Goal: Transaction & Acquisition: Purchase product/service

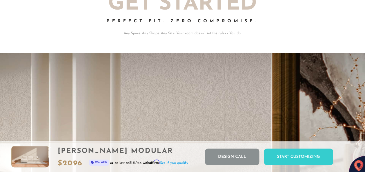
scroll to position [981, 0]
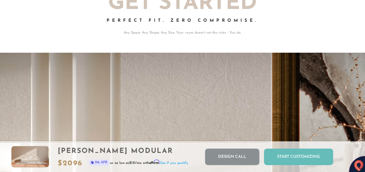
click at [313, 156] on div "Start Customizing" at bounding box center [298, 157] width 69 height 17
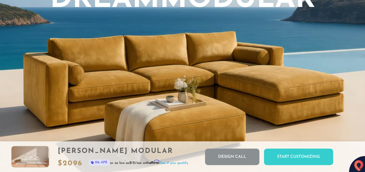
scroll to position [471, 0]
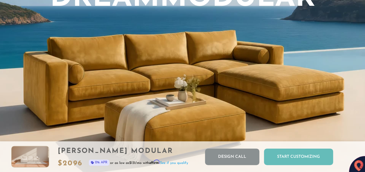
click at [303, 156] on div "Start Customizing" at bounding box center [298, 157] width 69 height 17
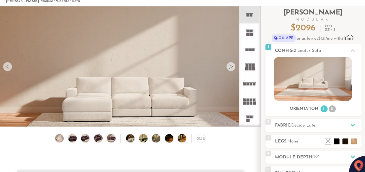
scroll to position [0, 0]
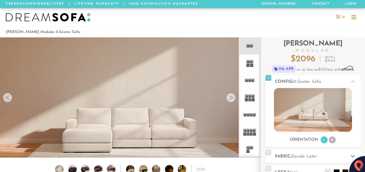
click at [250, 80] on rect at bounding box center [249, 81] width 3 height 3
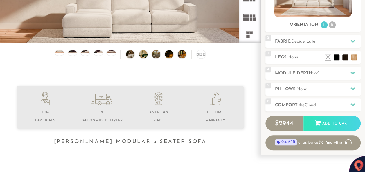
scroll to position [117, 0]
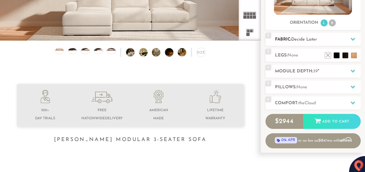
click at [353, 38] on icon at bounding box center [352, 39] width 5 height 5
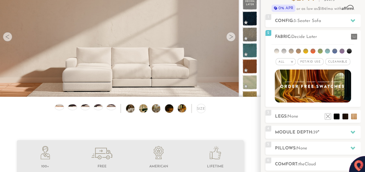
scroll to position [62, 0]
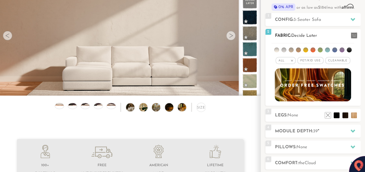
click at [333, 58] on span "Cleanable x" at bounding box center [337, 60] width 25 height 7
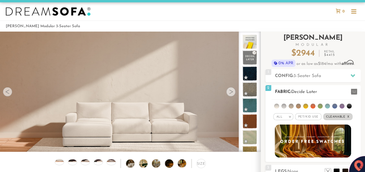
scroll to position [2, 0]
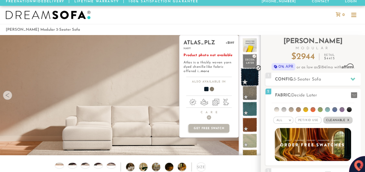
click at [248, 76] on span at bounding box center [250, 77] width 18 height 18
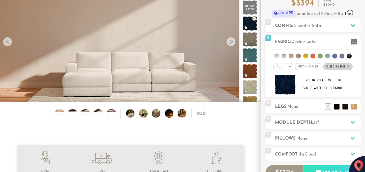
scroll to position [62, 0]
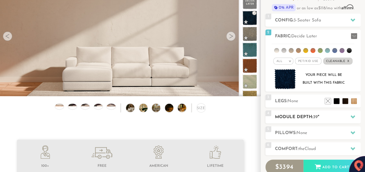
click at [352, 116] on icon at bounding box center [352, 117] width 5 height 5
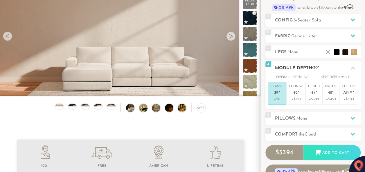
click at [275, 89] on p "Classic 39 "" at bounding box center [276, 90] width 13 height 12
click at [352, 133] on icon at bounding box center [352, 134] width 5 height 5
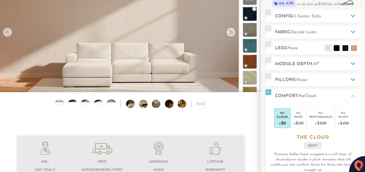
scroll to position [0, 0]
